Goal: Task Accomplishment & Management: Use online tool/utility

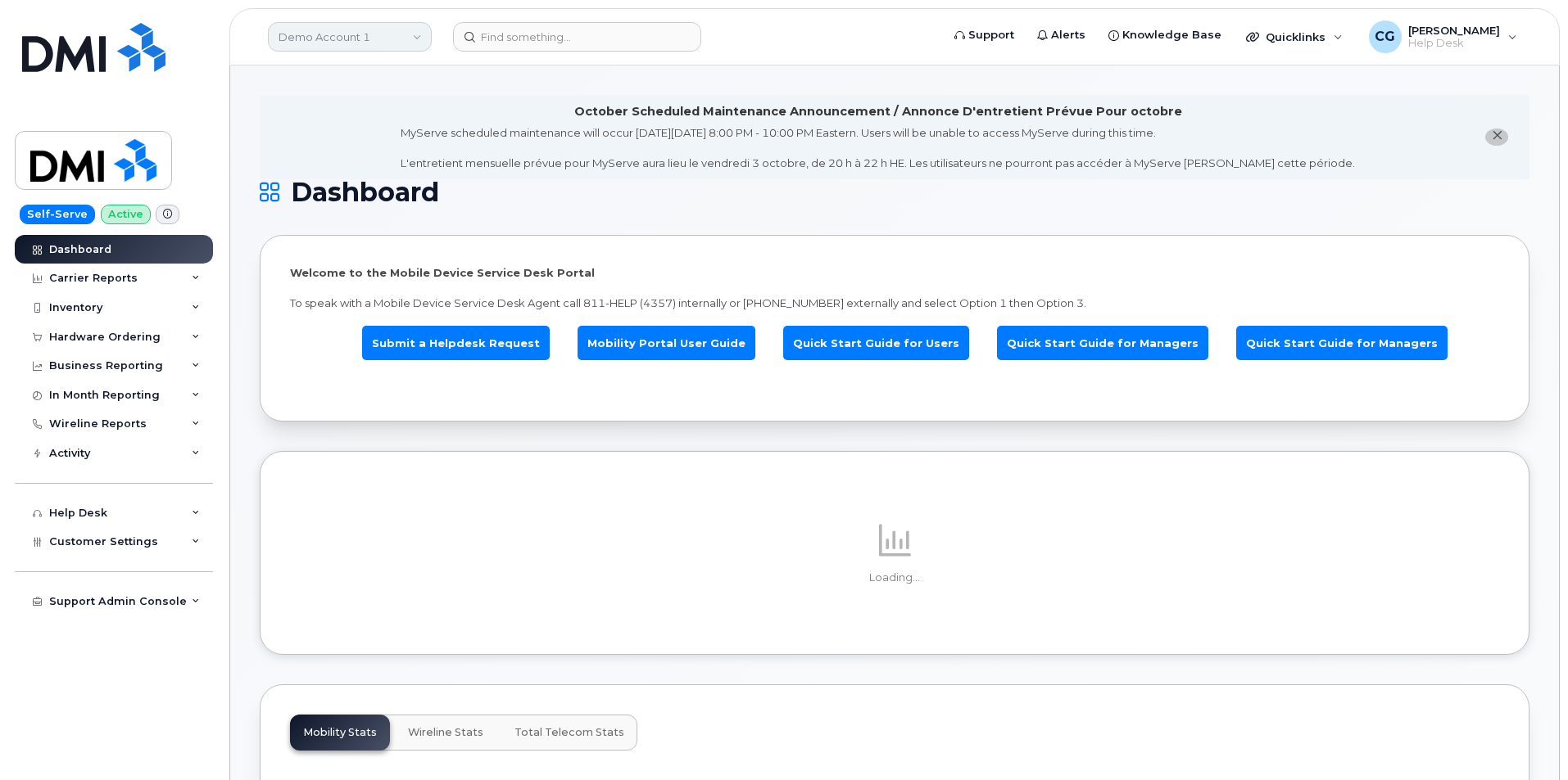
click at [328, 32] on link "Demo Account 1" at bounding box center [350, 36] width 163 height 29
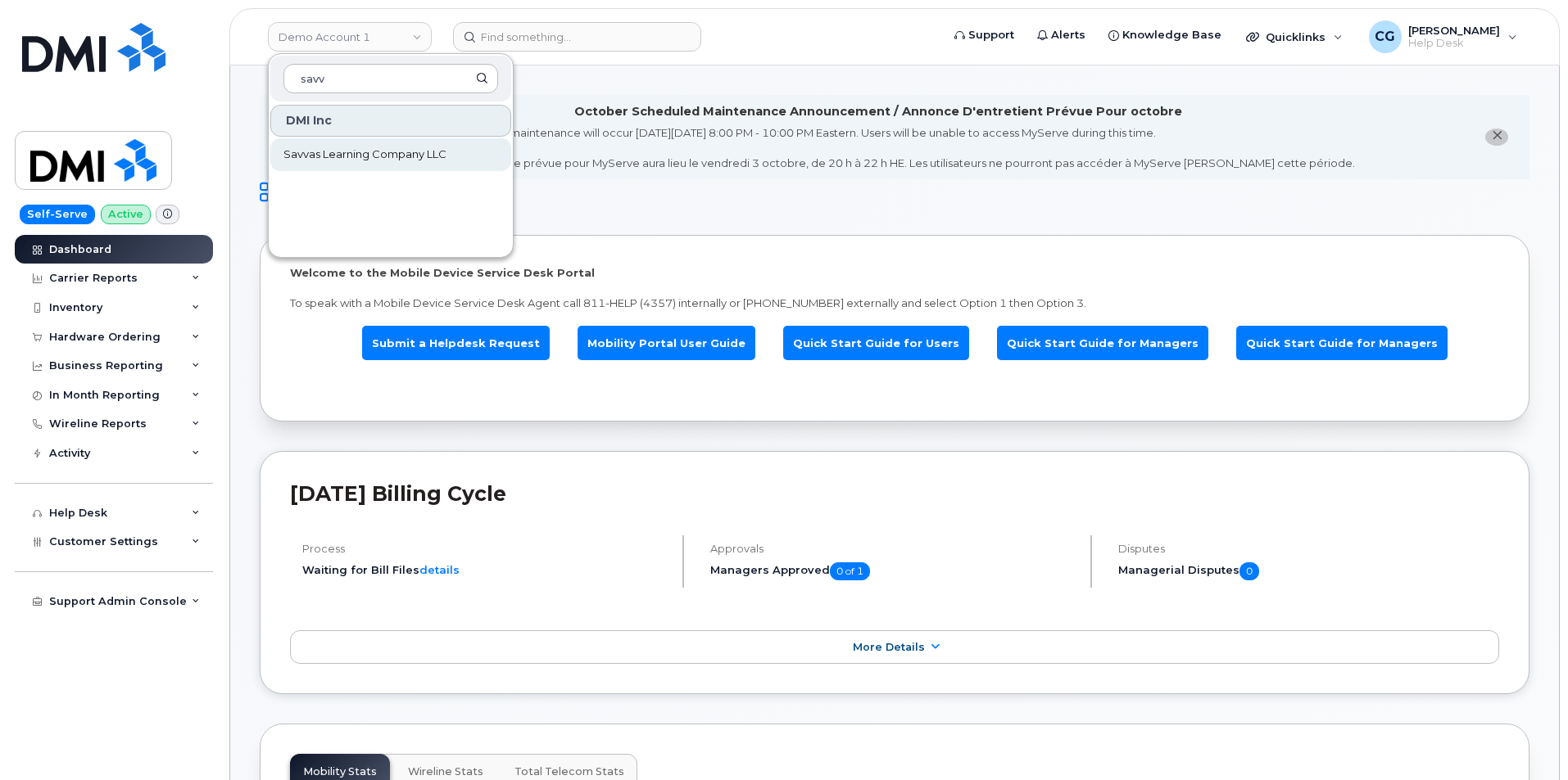
type input "savv"
click at [322, 152] on span "Savvas Learning Company LLC" at bounding box center [365, 154] width 163 height 16
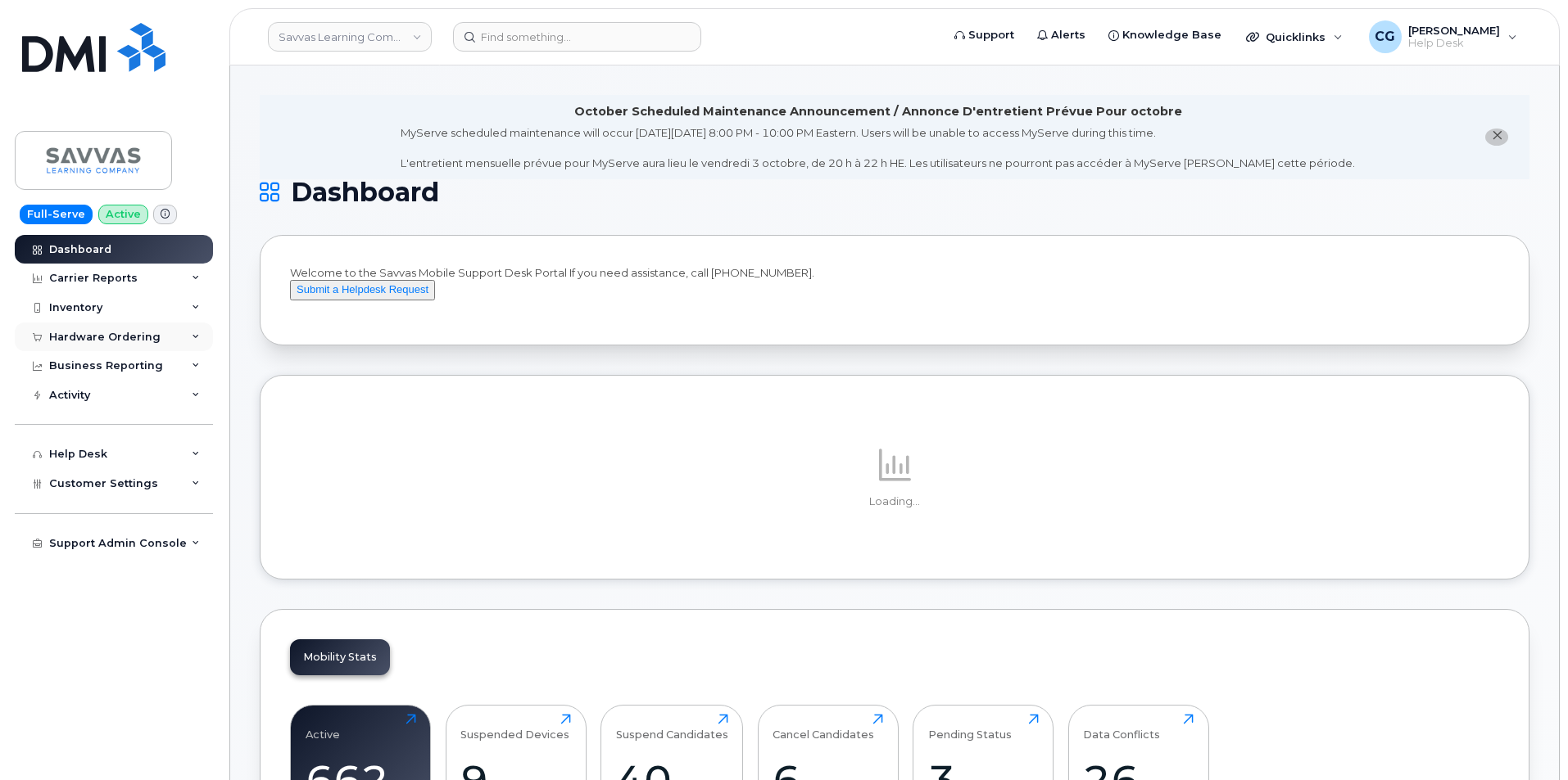
click at [92, 335] on div "Hardware Ordering" at bounding box center [105, 337] width 111 height 13
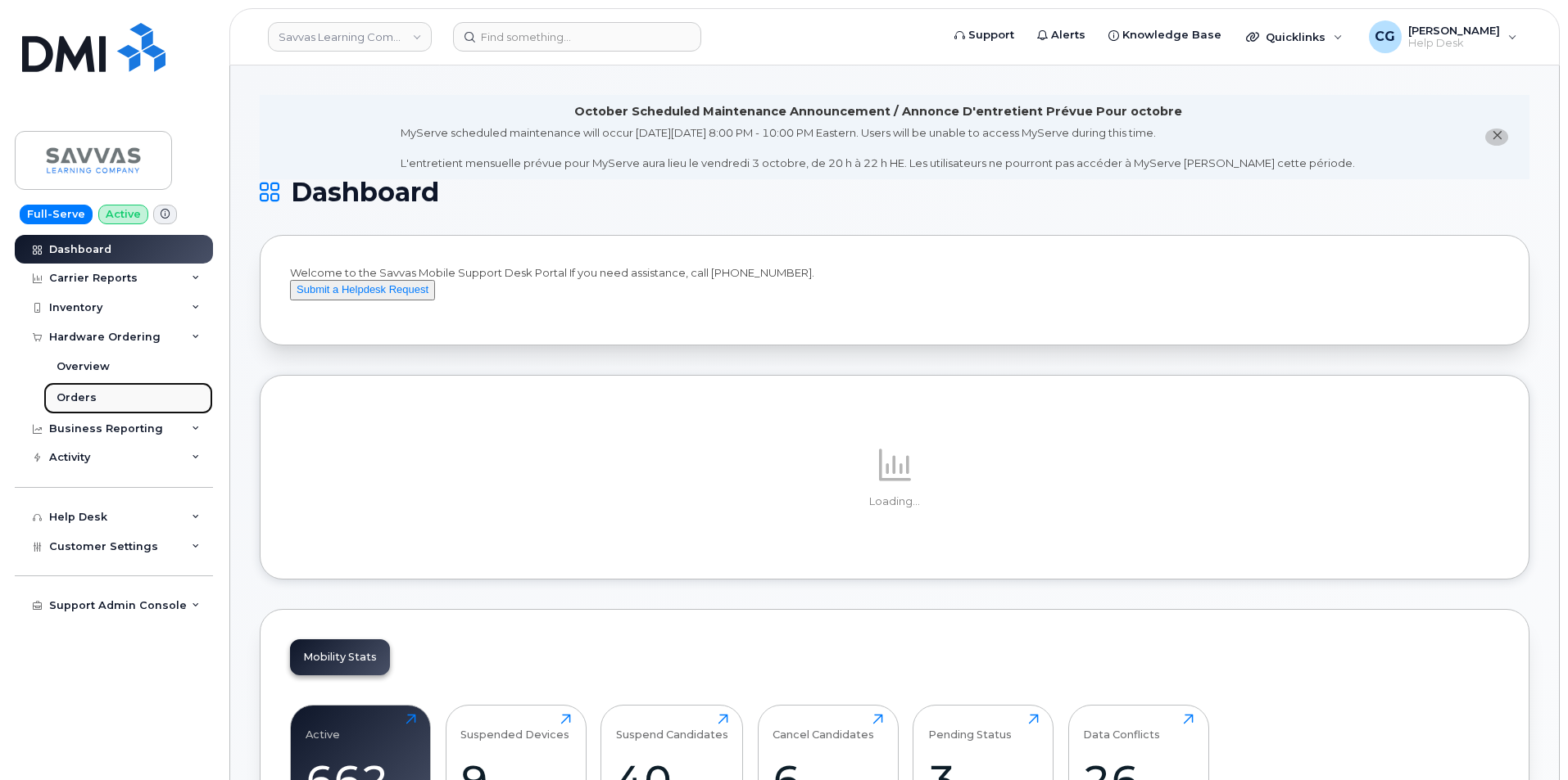
click at [82, 395] on div "Orders" at bounding box center [76, 398] width 40 height 15
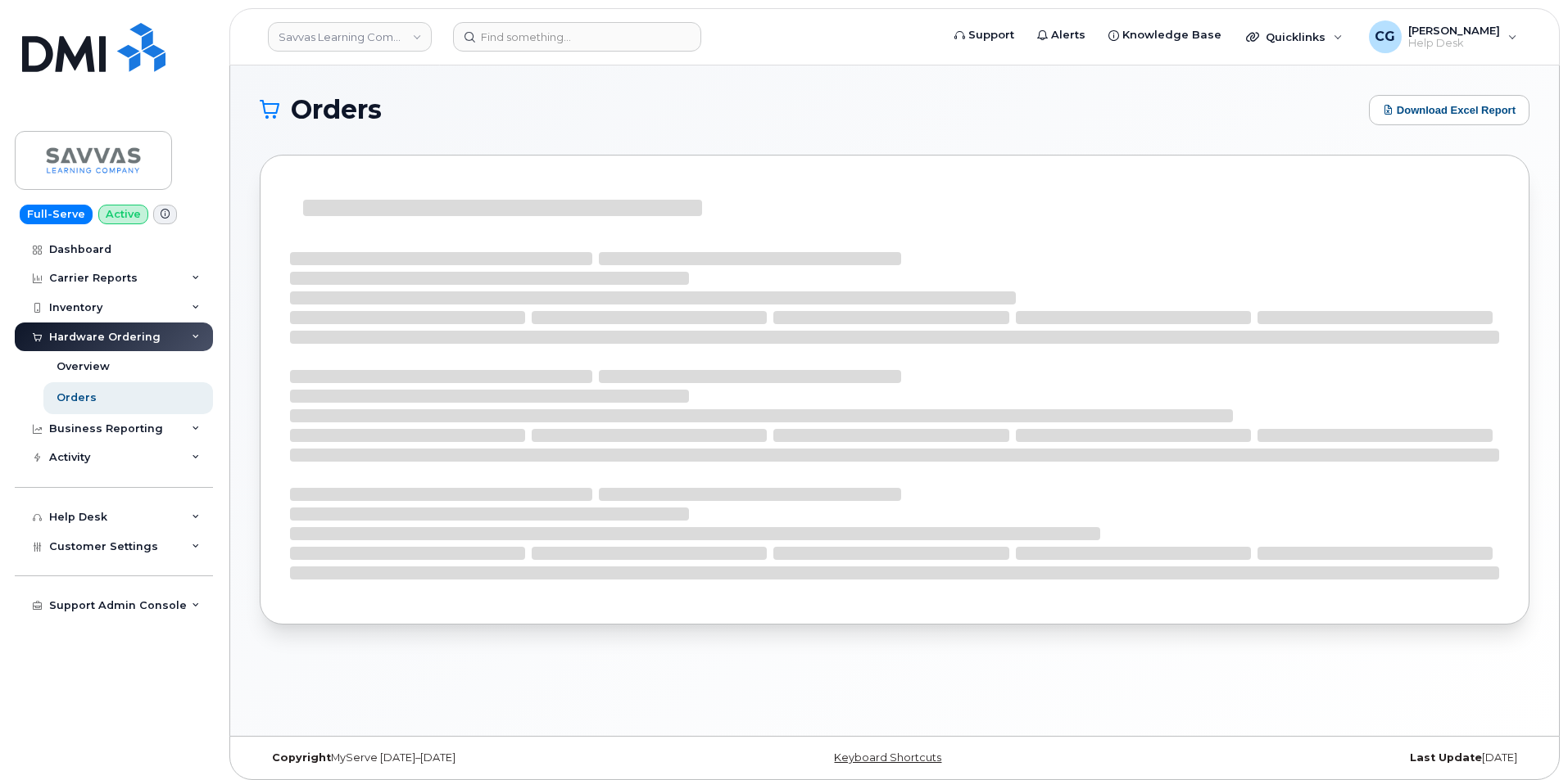
click at [254, 453] on div "Orders Download Excel Report" at bounding box center [894, 401] width 1329 height 671
click at [89, 398] on div "Orders" at bounding box center [76, 398] width 40 height 15
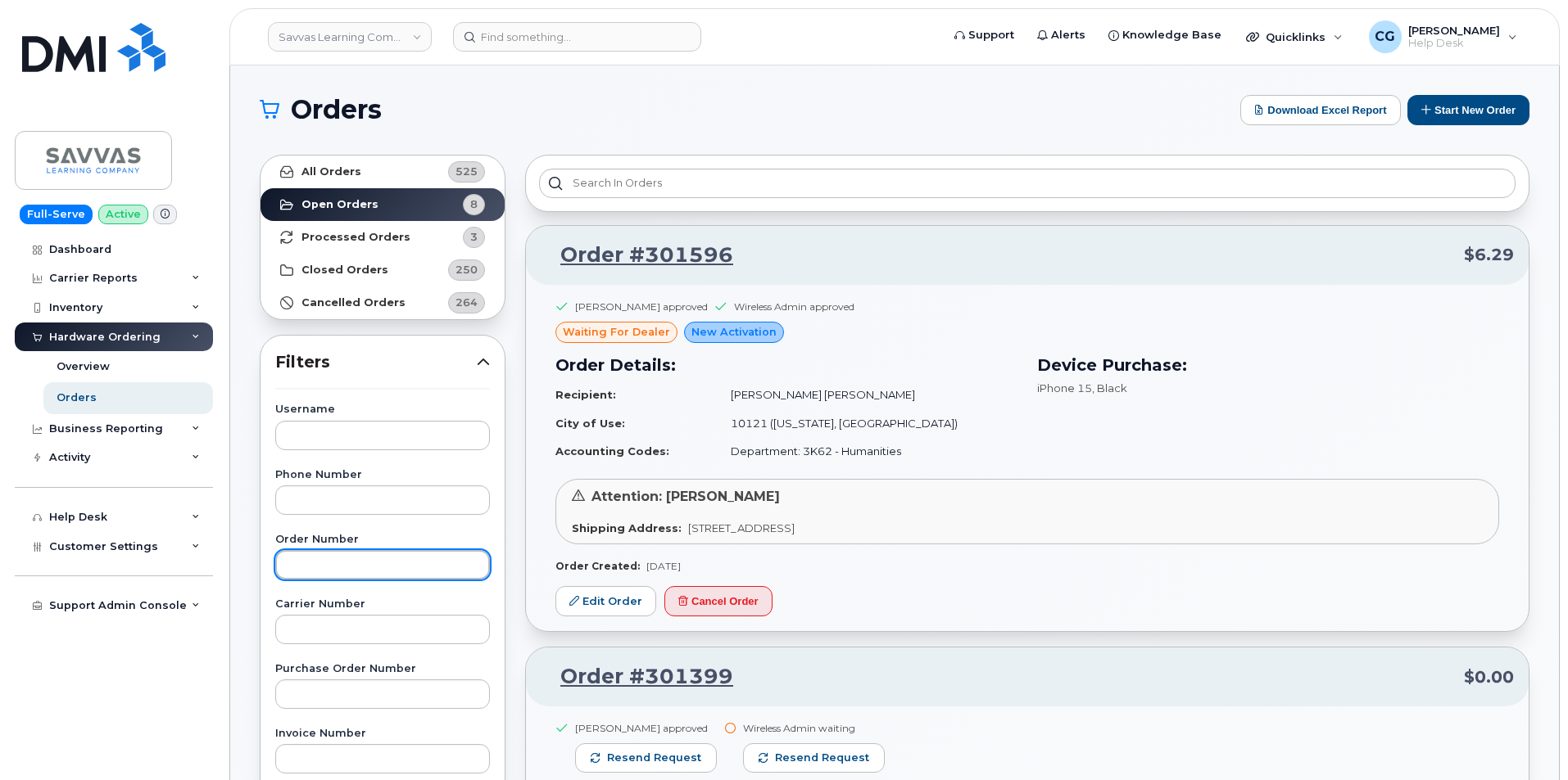
click at [353, 568] on input "text" at bounding box center [383, 564] width 215 height 29
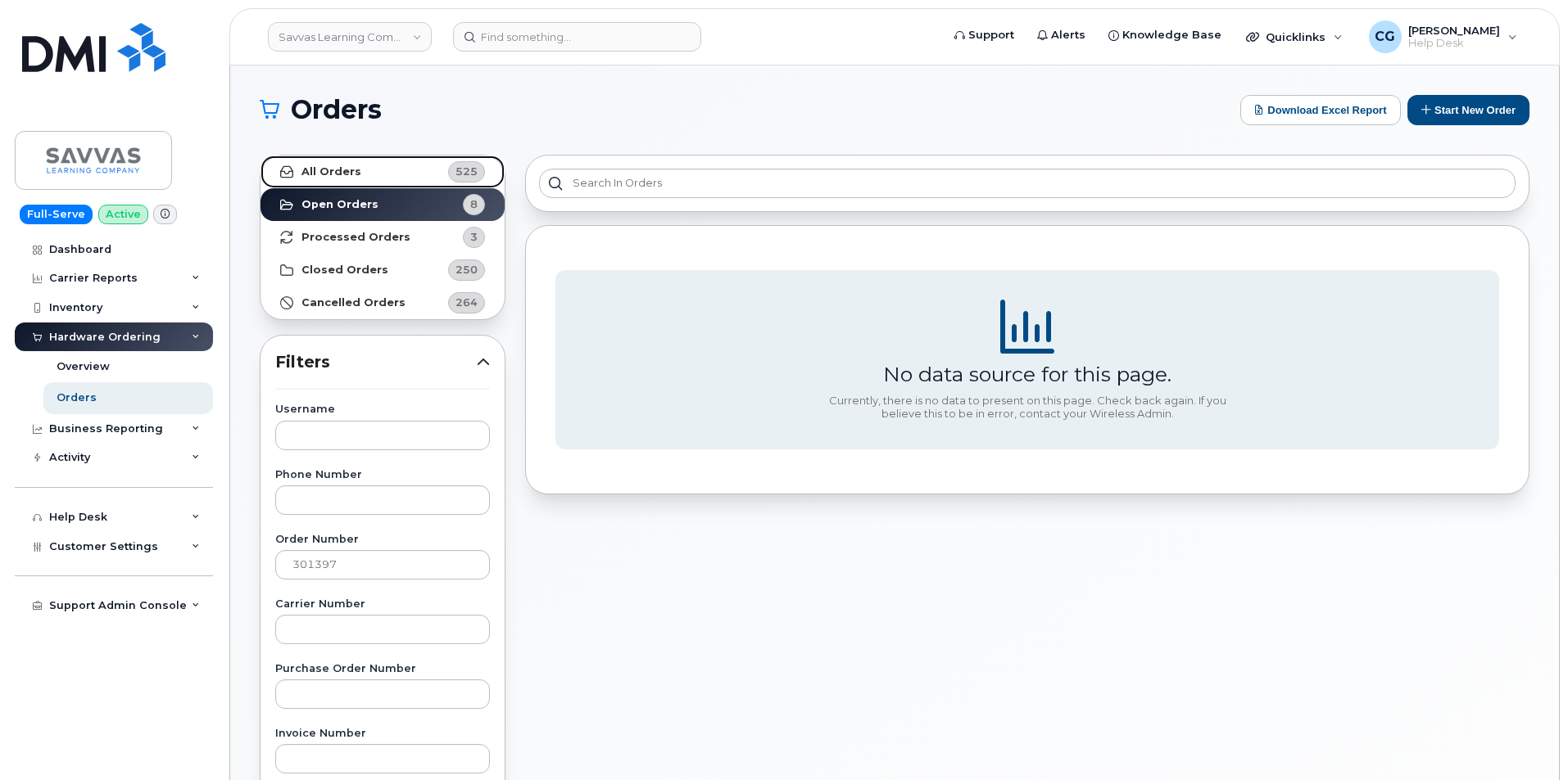
click at [308, 167] on strong "All Orders" at bounding box center [331, 172] width 60 height 13
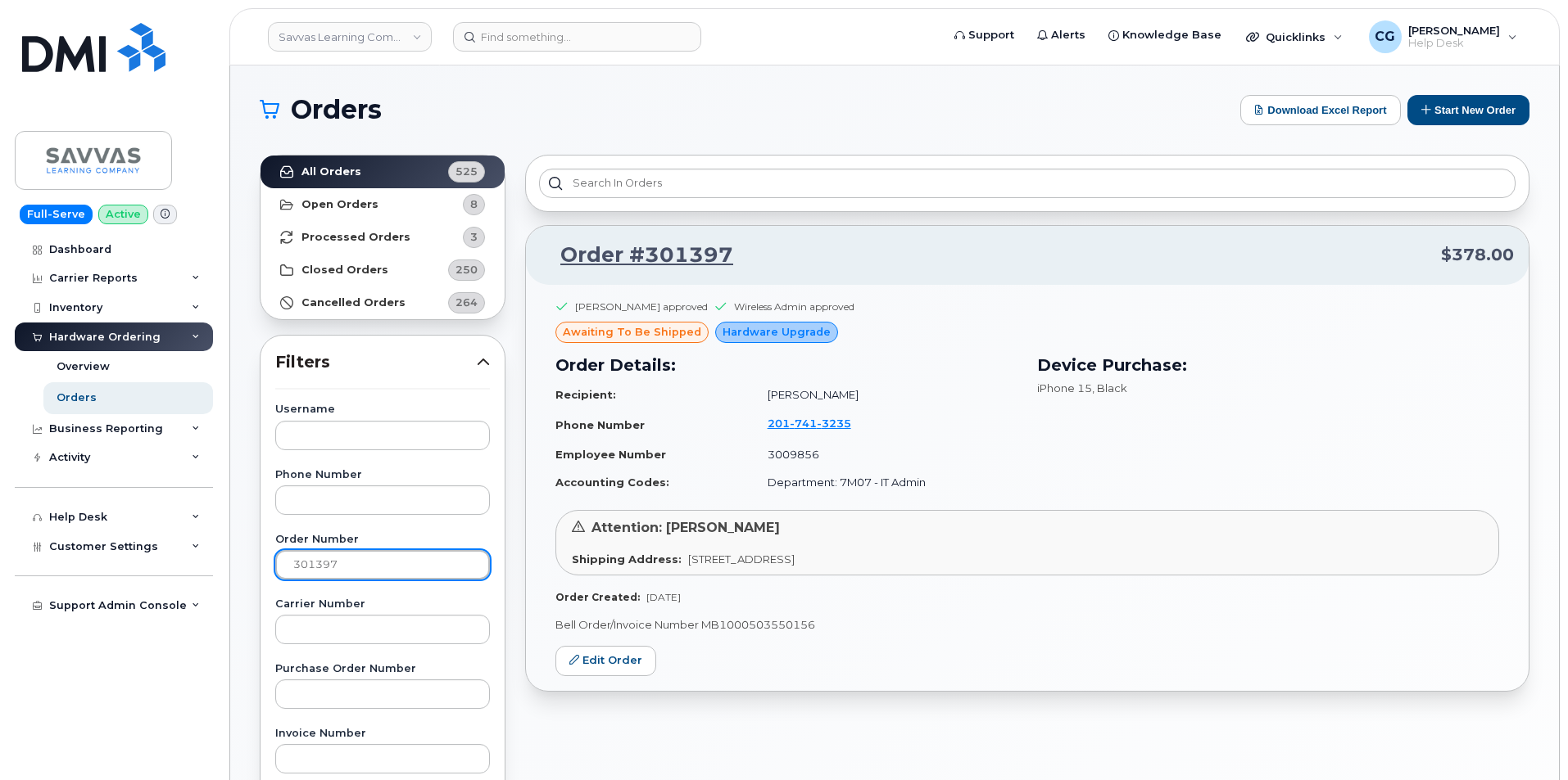
click at [360, 560] on input "301397" at bounding box center [383, 564] width 215 height 29
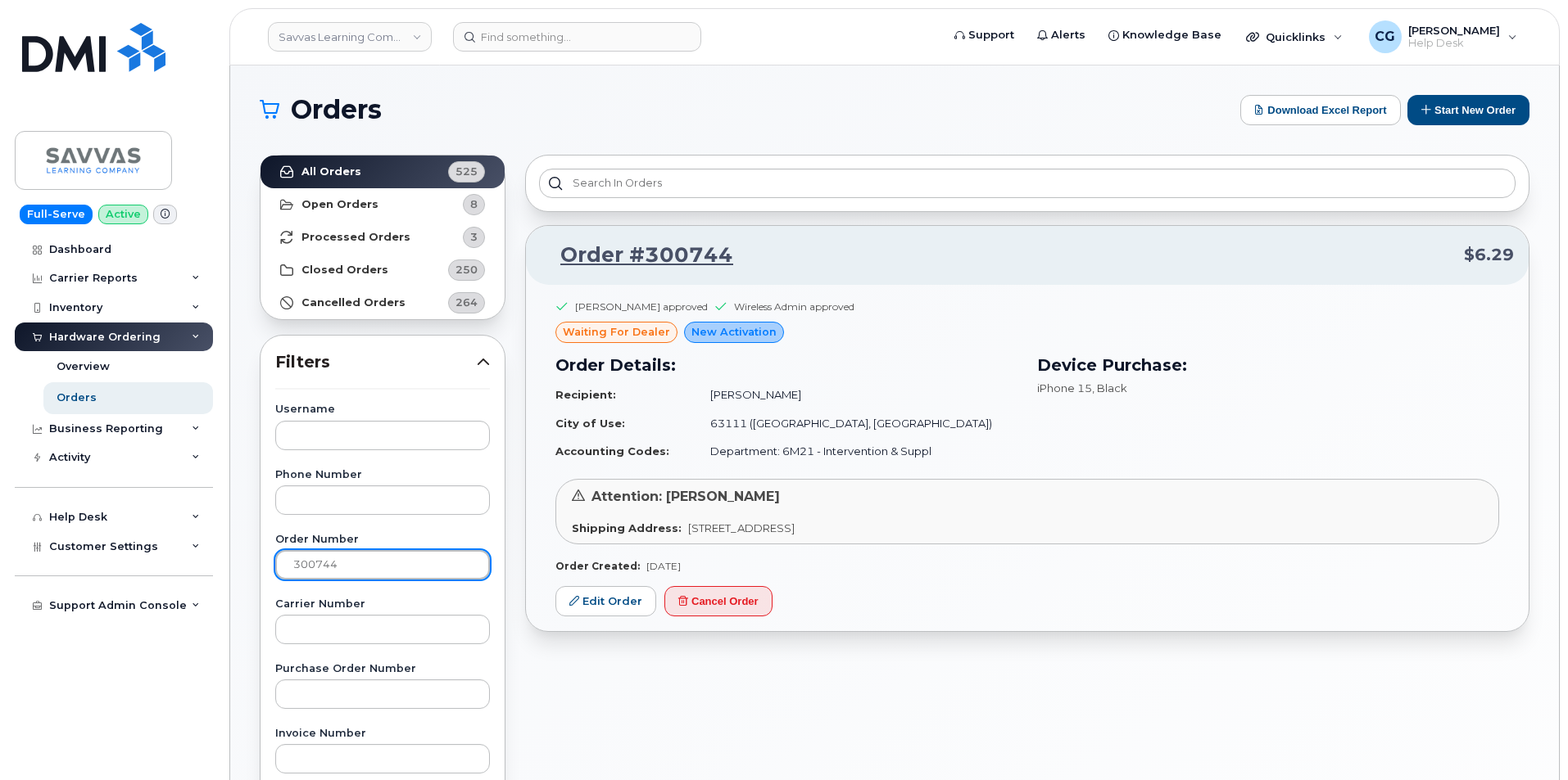
click at [341, 561] on input "300744" at bounding box center [383, 564] width 215 height 29
type input "300745"
click at [1439, 33] on span "[PERSON_NAME]" at bounding box center [1454, 30] width 92 height 13
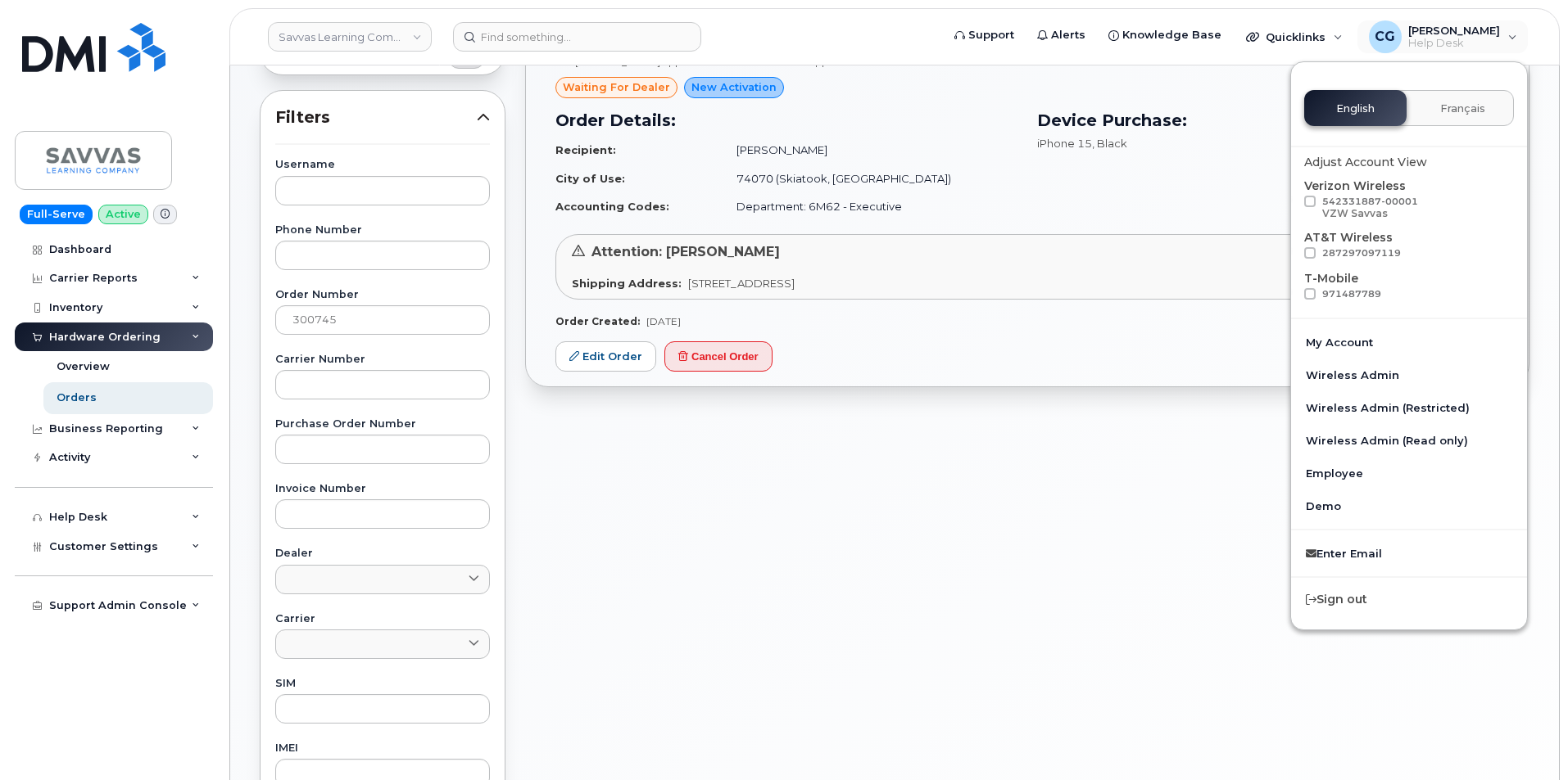
scroll to position [246, 0]
click at [1330, 598] on div "Sign out" at bounding box center [1408, 599] width 236 height 30
